Goal: Information Seeking & Learning: Understand process/instructions

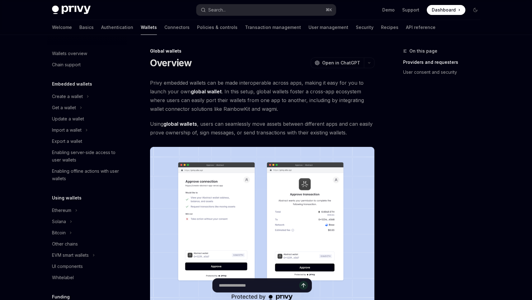
scroll to position [235, 0]
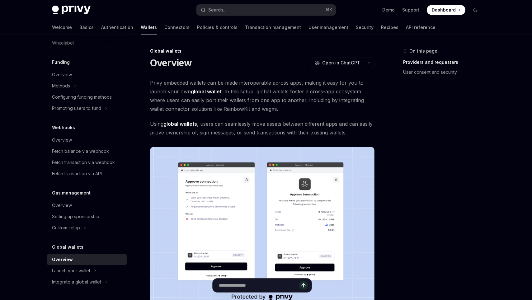
click at [318, 189] on img at bounding box center [262, 227] width 225 height 160
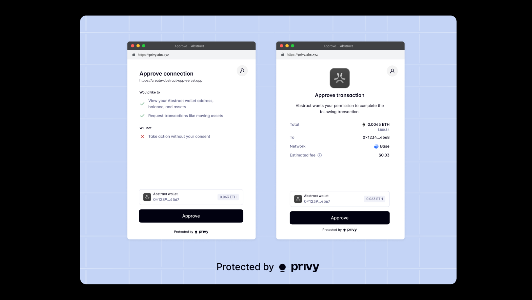
click at [26, 105] on div at bounding box center [266, 150] width 532 height 300
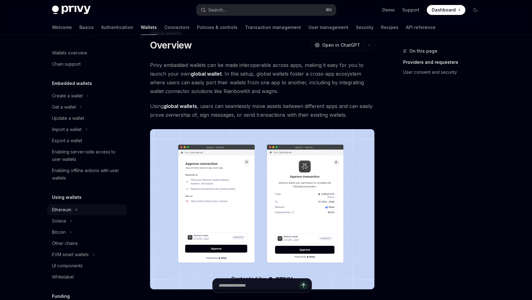
scroll to position [0, 0]
click at [101, 30] on link "Authentication" at bounding box center [117, 27] width 32 height 15
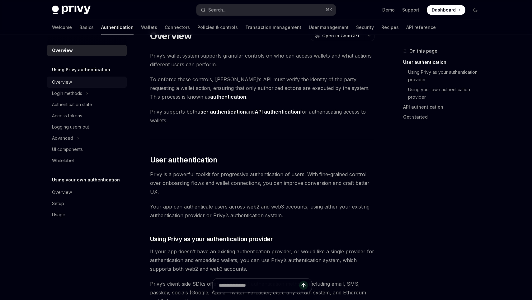
click at [77, 81] on div "Overview" at bounding box center [87, 82] width 71 height 7
type textarea "*"
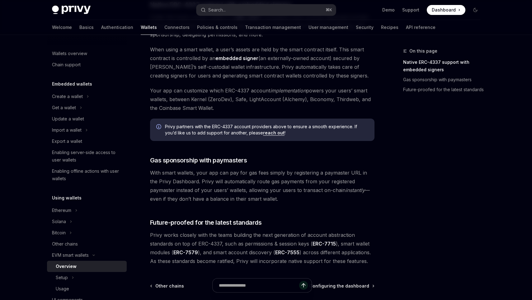
scroll to position [392, 0]
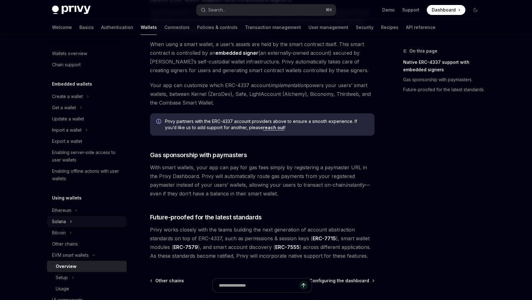
click at [68, 221] on div "Solana" at bounding box center [87, 221] width 80 height 11
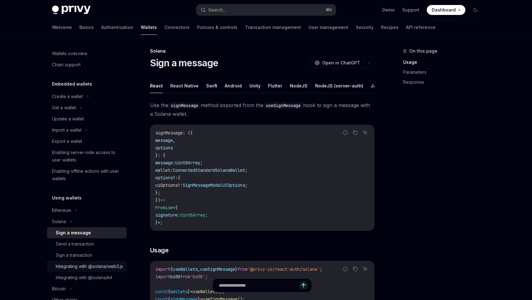
click at [84, 270] on div "Integrating with @solana/web3.js" at bounding box center [89, 266] width 67 height 7
type textarea "*"
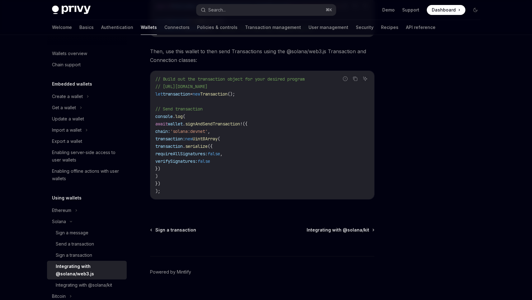
scroll to position [155, 0]
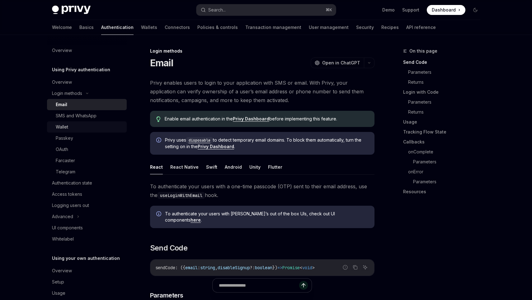
click at [80, 126] on div "Wallet" at bounding box center [89, 126] width 67 height 7
type textarea "*"
